Goal: Information Seeking & Learning: Learn about a topic

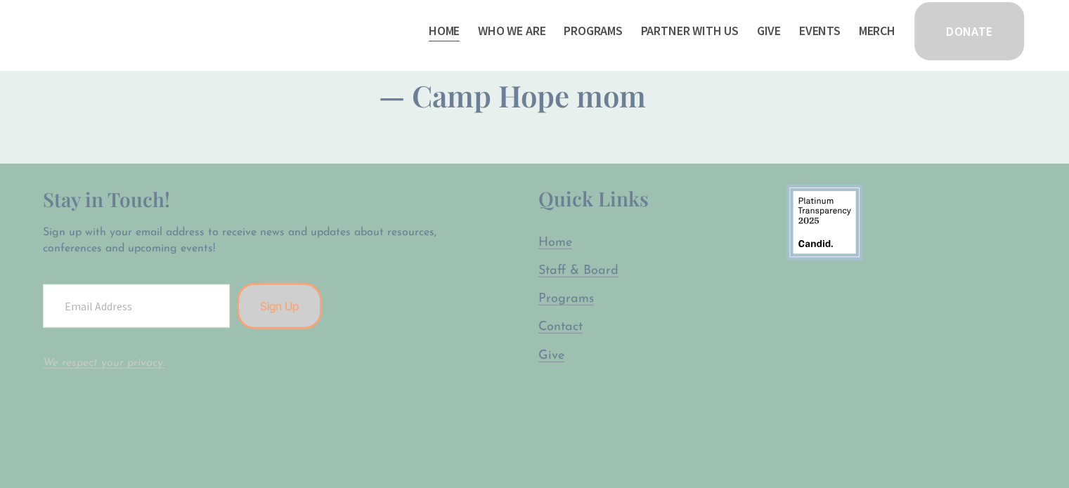
scroll to position [3443, 0]
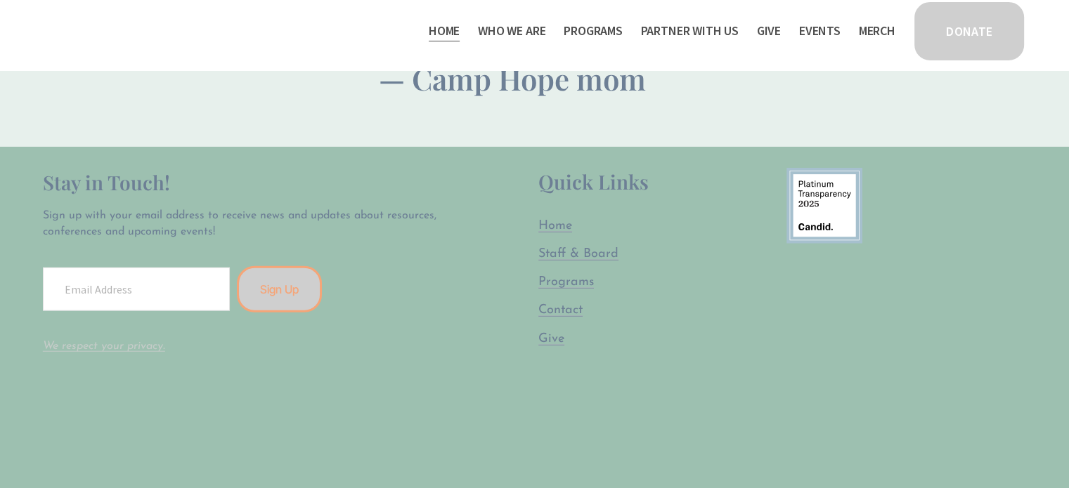
click at [579, 276] on span "Programs" at bounding box center [566, 282] width 56 height 13
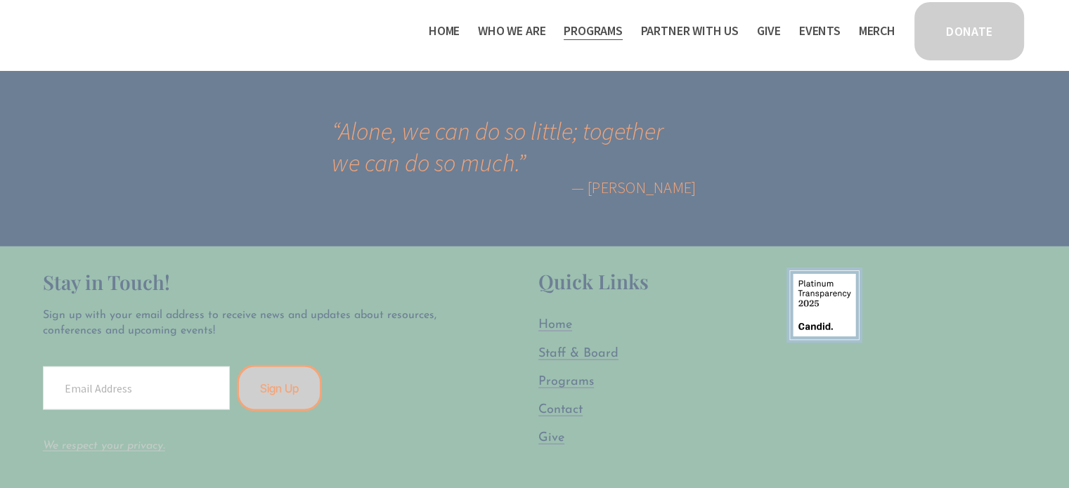
scroll to position [2600, 0]
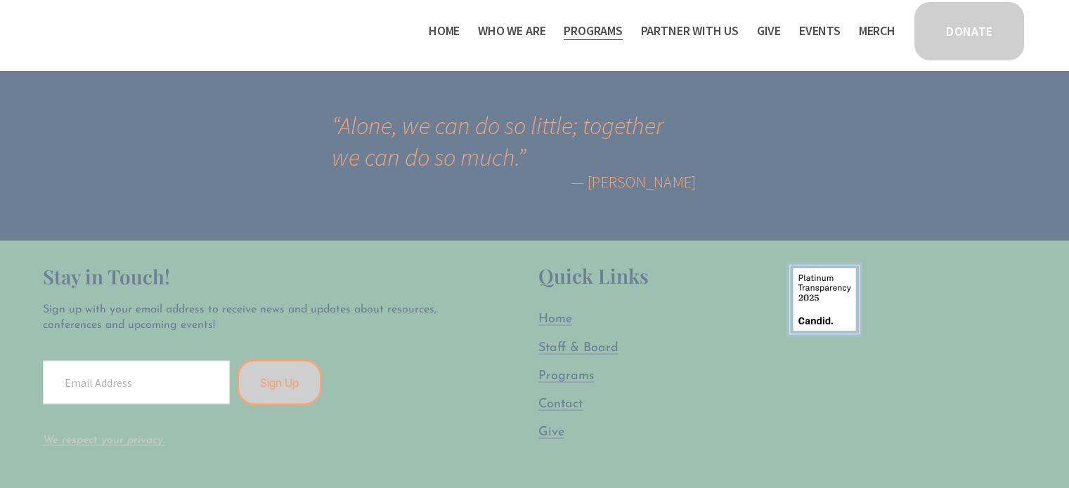
click at [480, 25] on span "Who We Are" at bounding box center [511, 31] width 67 height 20
click at [0, 0] on span "Staff & Board" at bounding box center [0, 0] width 0 height 0
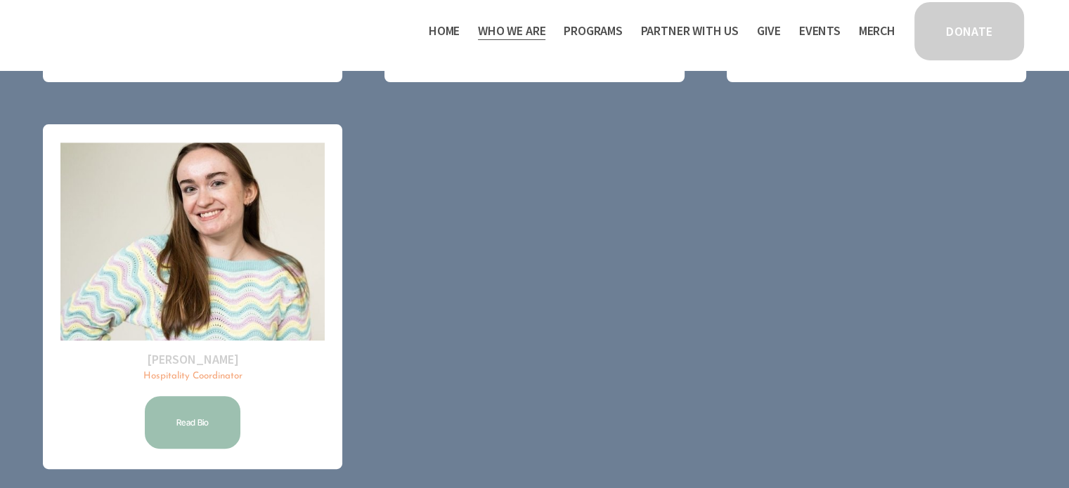
scroll to position [533, 0]
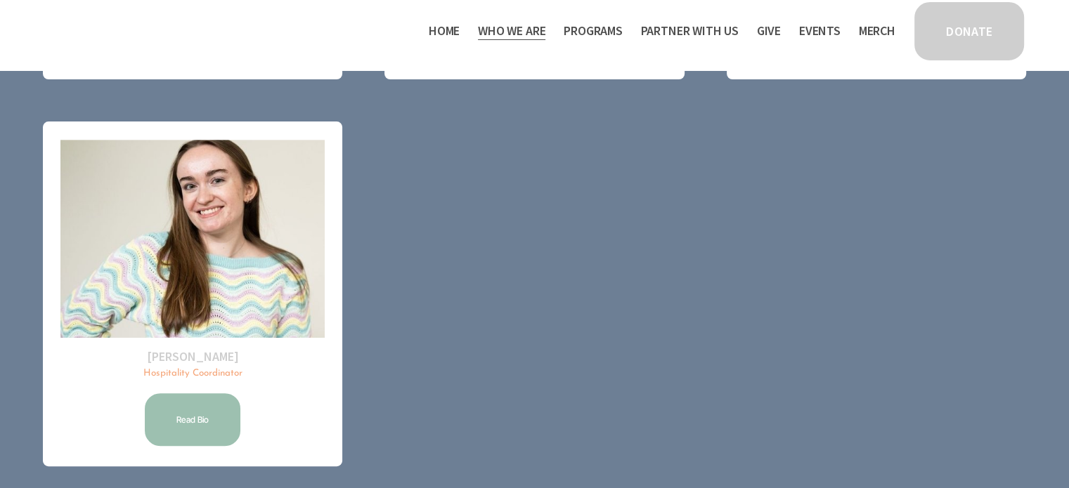
click at [189, 404] on link "Read Bio" at bounding box center [193, 419] width 100 height 57
click at [180, 62] on link "Read Bio" at bounding box center [193, 33] width 100 height 57
click at [528, 62] on link "Read Bio" at bounding box center [534, 33] width 100 height 57
click at [869, 62] on link "Read bio" at bounding box center [876, 33] width 100 height 57
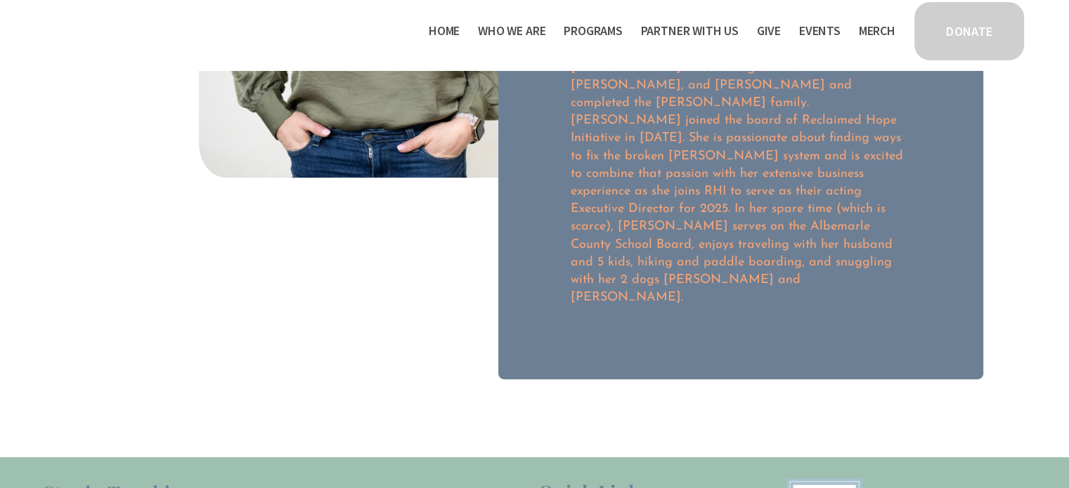
scroll to position [351, 0]
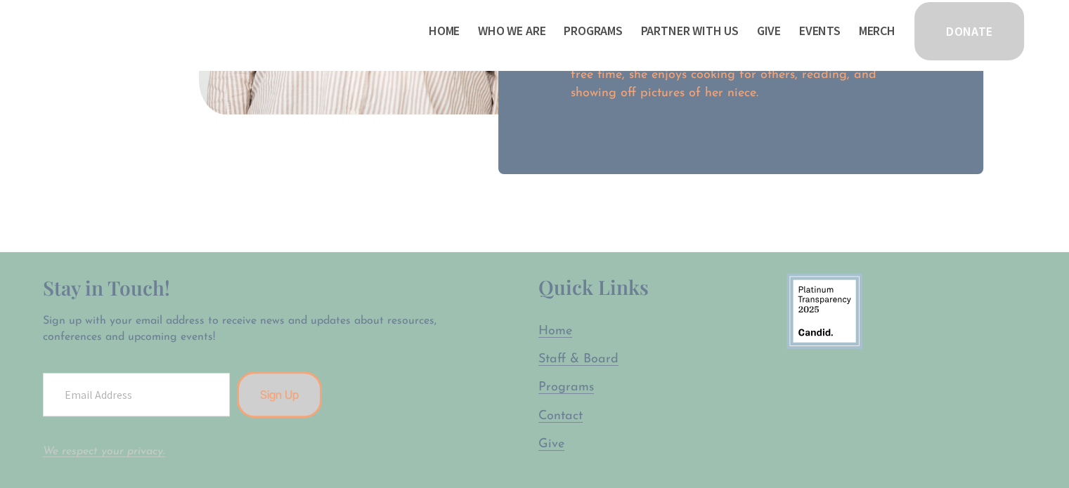
scroll to position [422, 0]
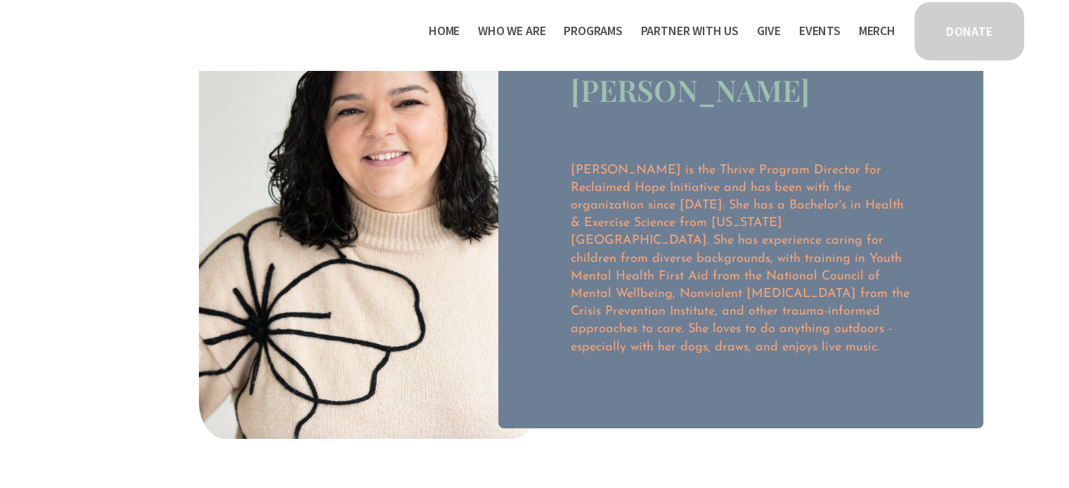
scroll to position [141, 0]
